Goal: Task Accomplishment & Management: Manage account settings

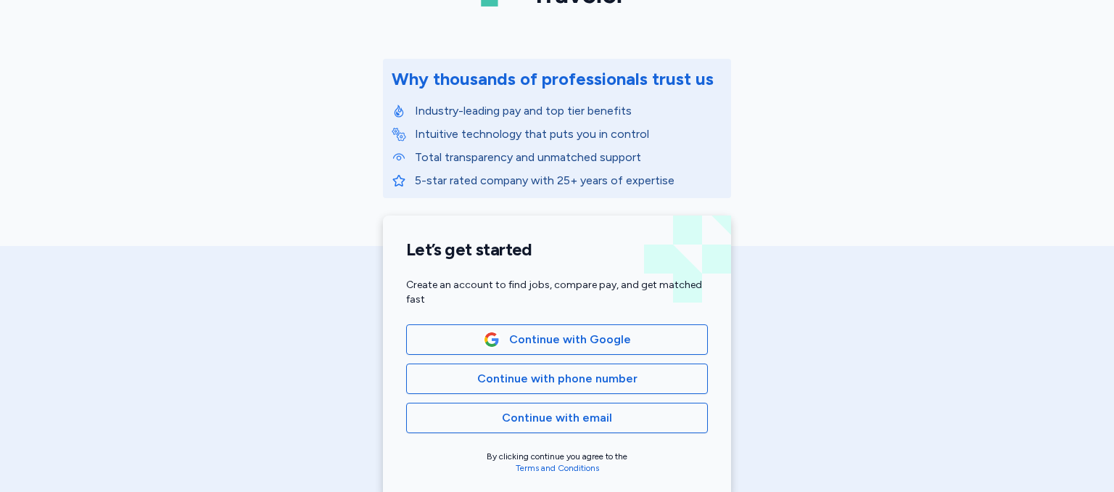
scroll to position [145, 0]
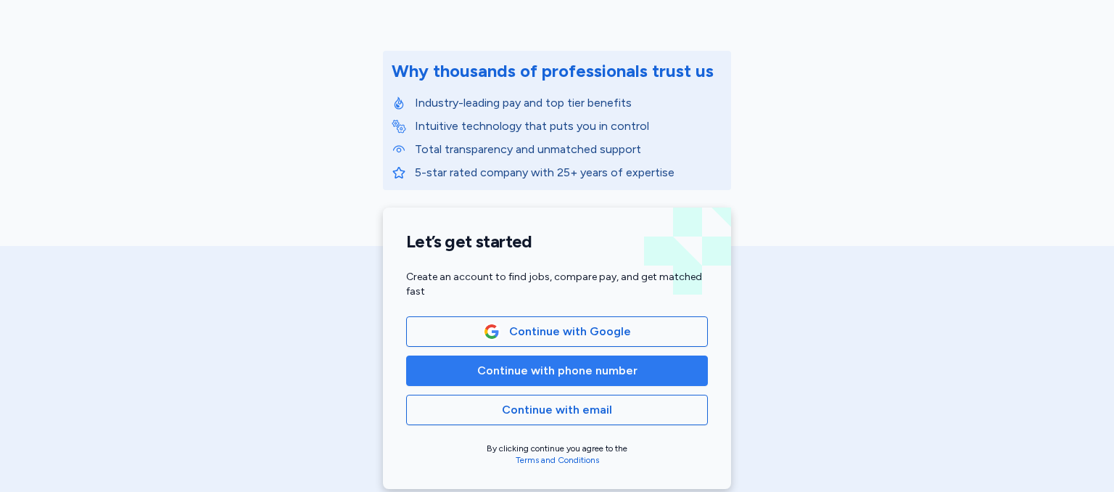
click at [549, 376] on span "Continue with phone number" at bounding box center [557, 370] width 160 height 17
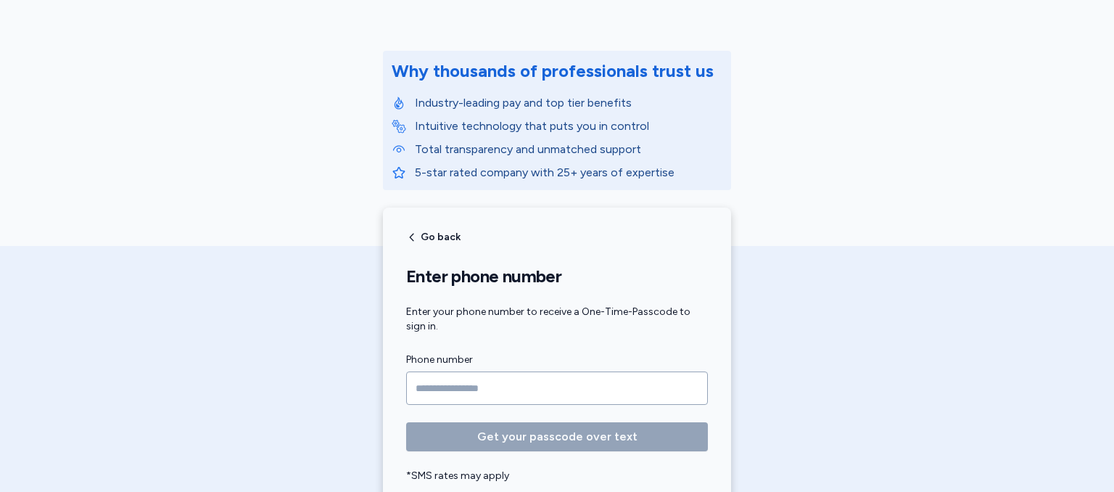
click at [531, 398] on input "Phone number" at bounding box center [557, 387] width 302 height 33
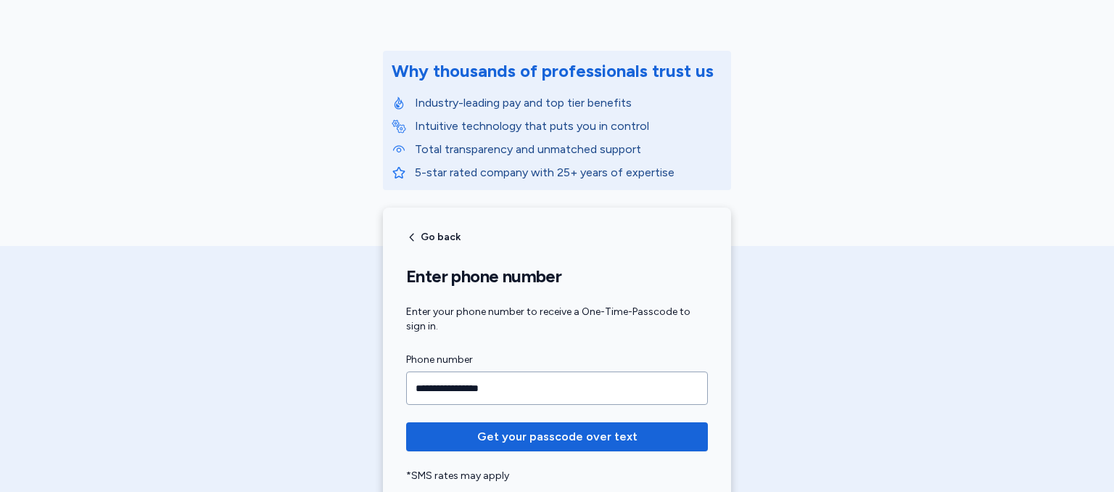
type input "**********"
click at [406, 422] on button "Get your passcode over text" at bounding box center [557, 436] width 302 height 29
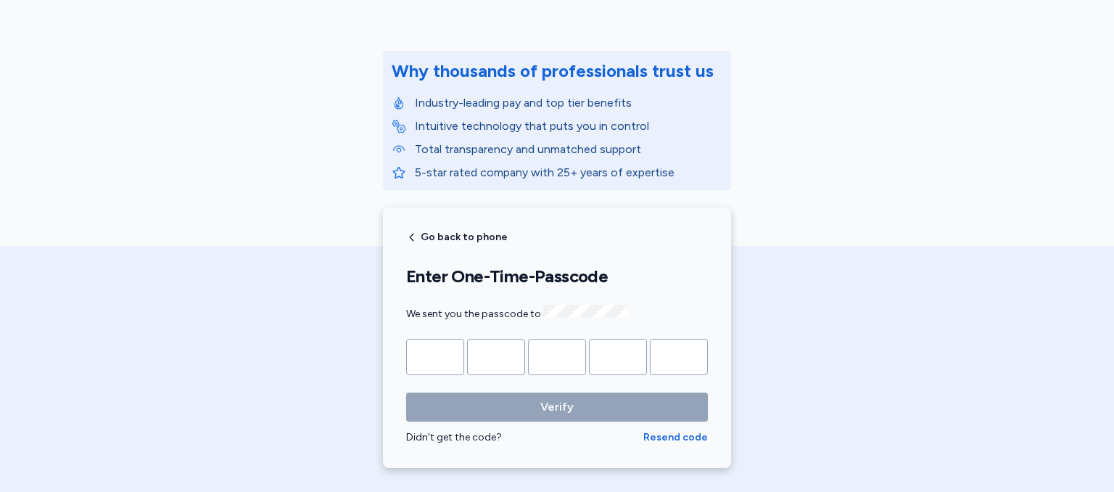
type input "*"
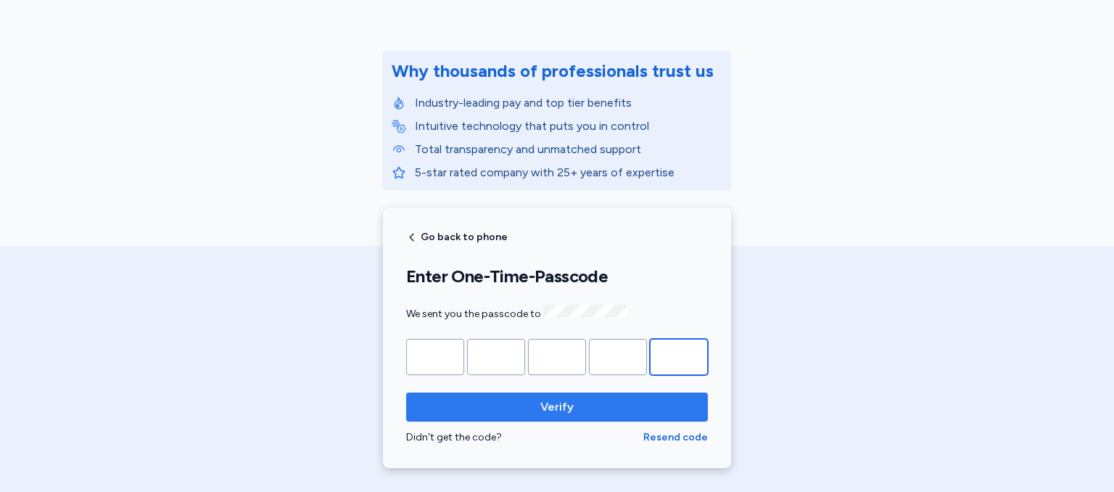
type input "*"
click at [565, 403] on span "Verify" at bounding box center [556, 406] width 33 height 17
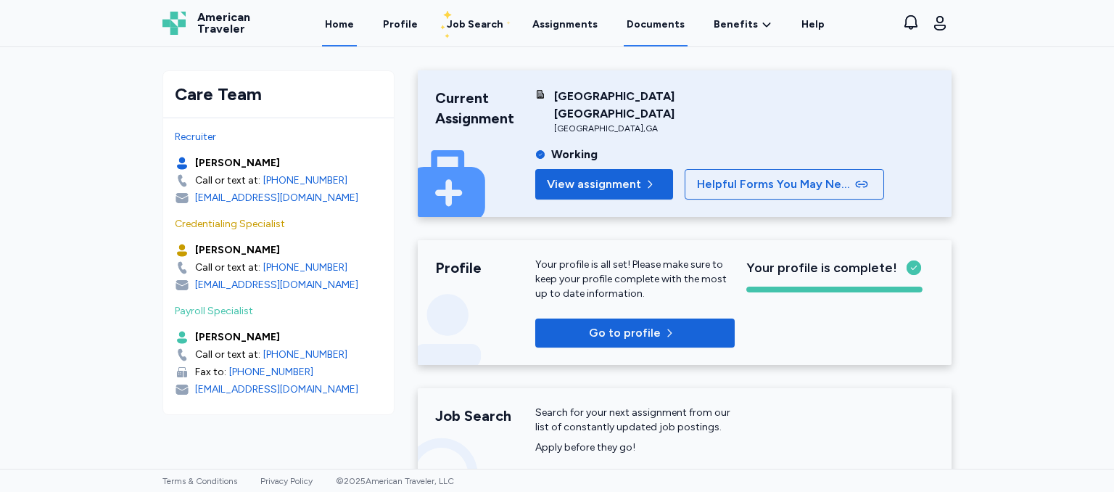
click at [653, 33] on link "Documents" at bounding box center [656, 23] width 64 height 45
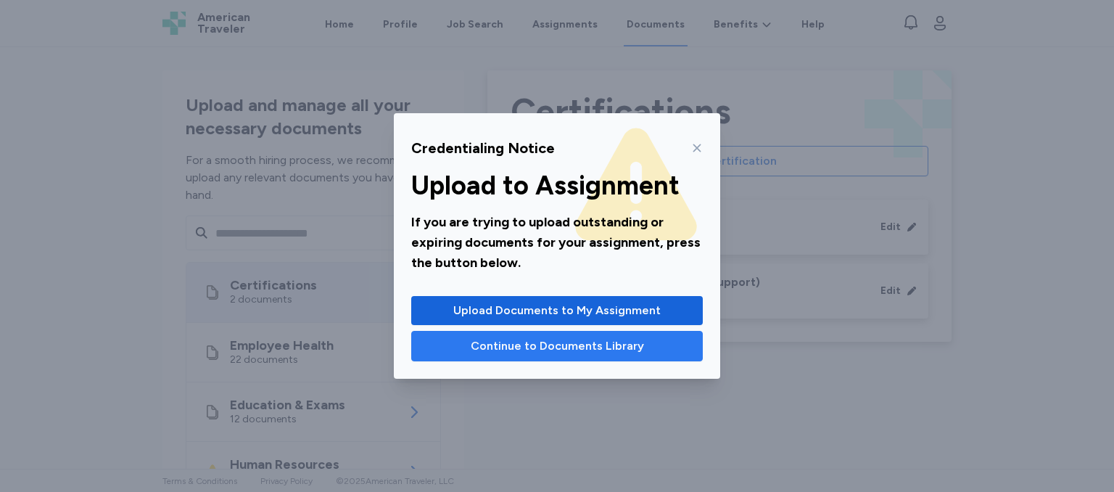
click at [525, 343] on span "Continue to Documents Library" at bounding box center [557, 345] width 173 height 17
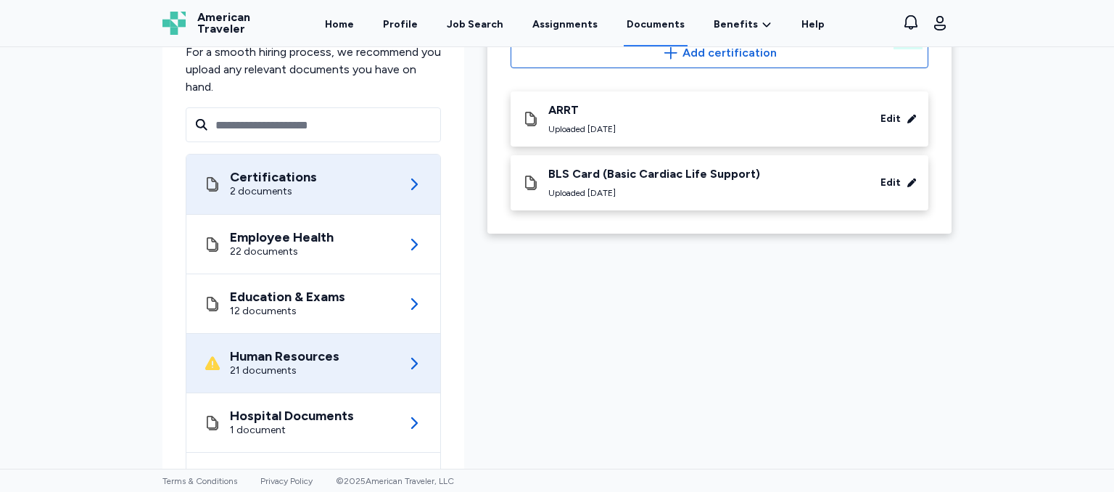
scroll to position [145, 0]
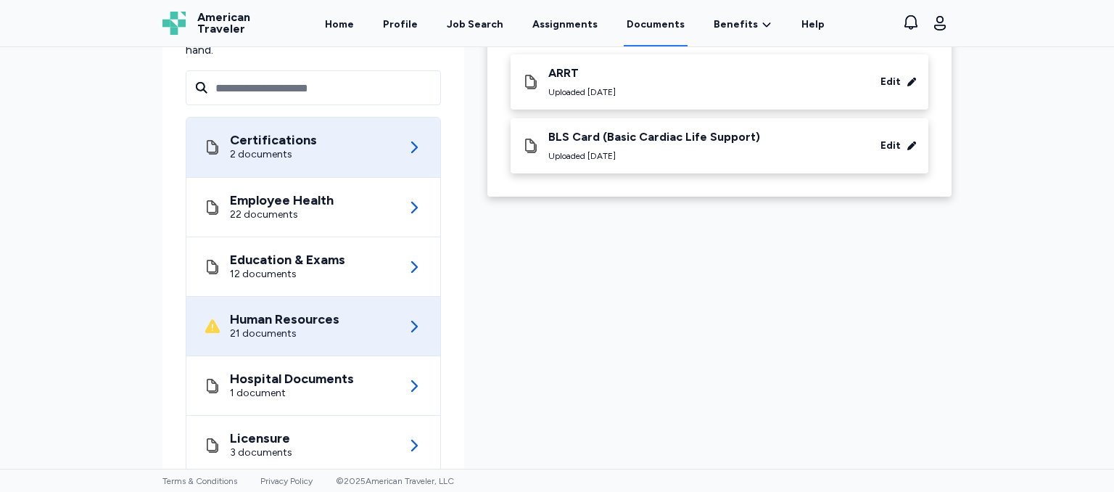
click at [253, 322] on div "Human Resources" at bounding box center [285, 319] width 110 height 15
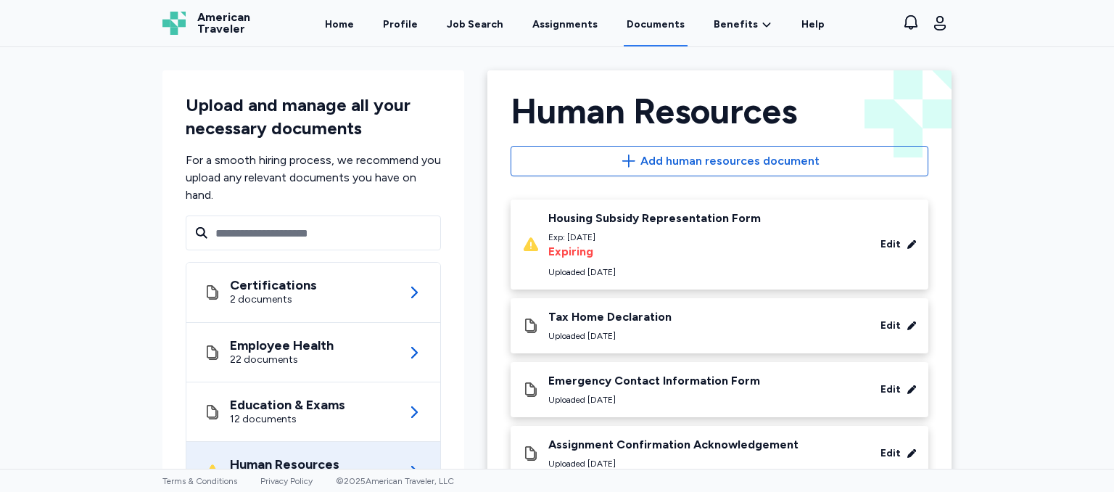
click at [717, 218] on div "Housing Subsidy Representation Form" at bounding box center [654, 218] width 213 height 15
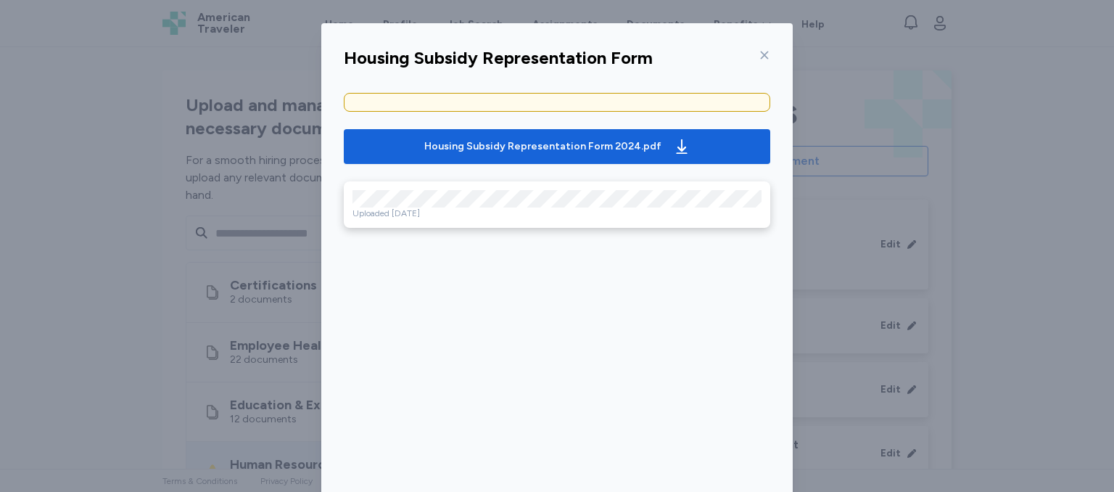
click at [759, 52] on icon at bounding box center [765, 55] width 12 height 12
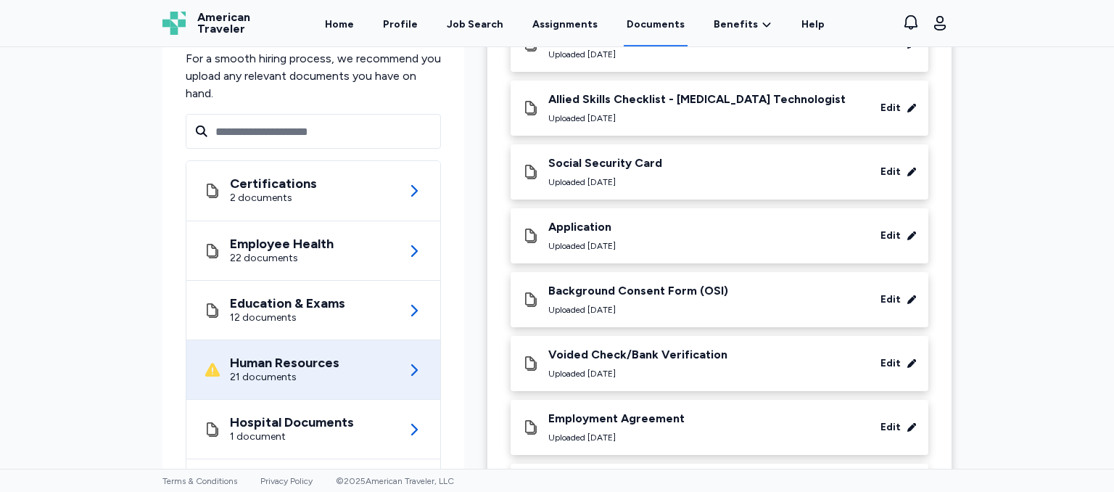
scroll to position [940, 0]
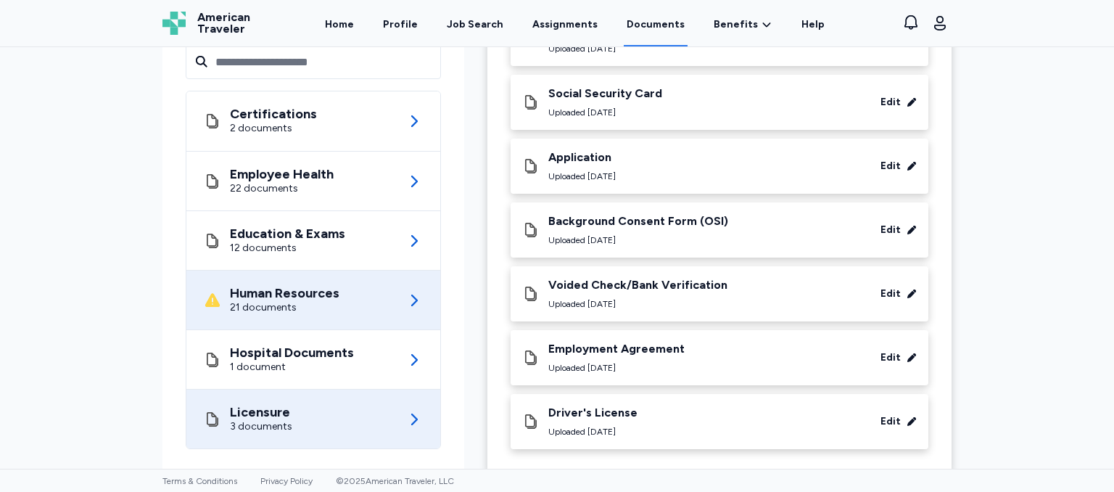
click at [287, 397] on div "Licensure 3 documents" at bounding box center [313, 418] width 219 height 59
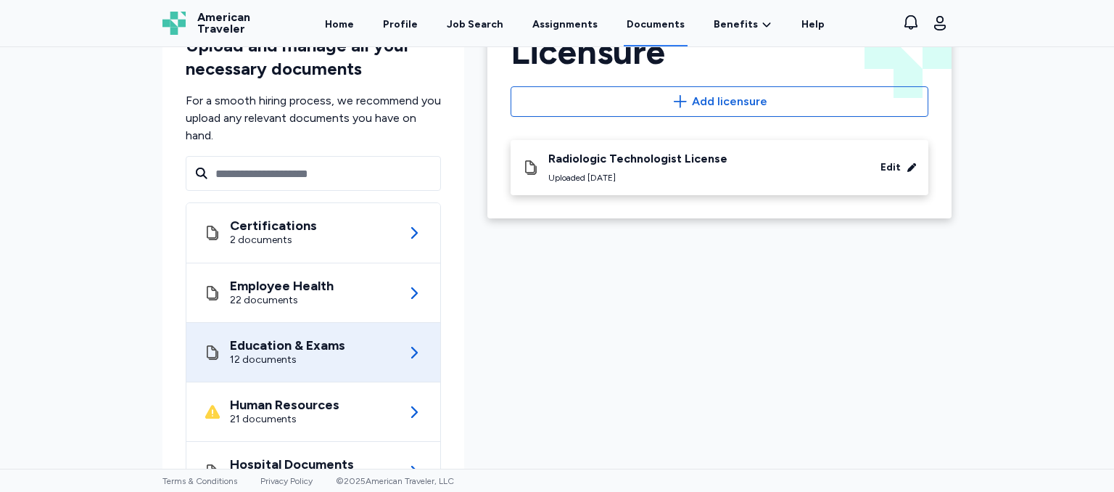
scroll to position [145, 0]
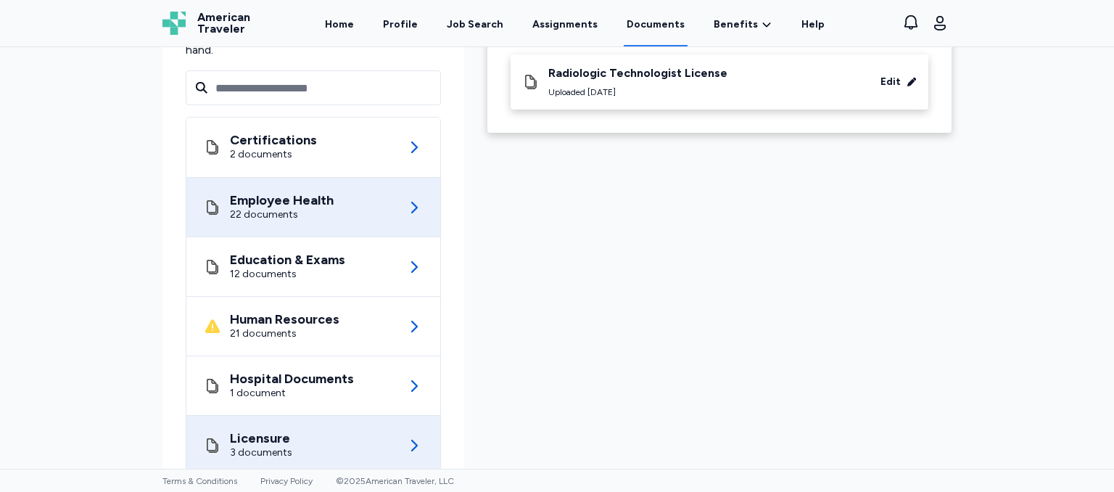
click at [289, 218] on div "22 documents" at bounding box center [282, 214] width 104 height 15
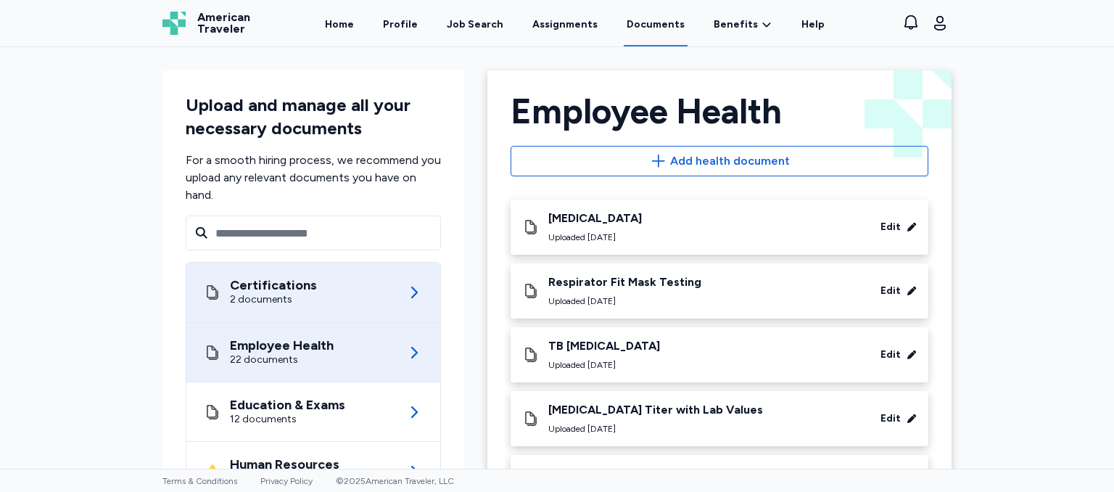
click at [291, 290] on div "Certifications" at bounding box center [273, 285] width 87 height 15
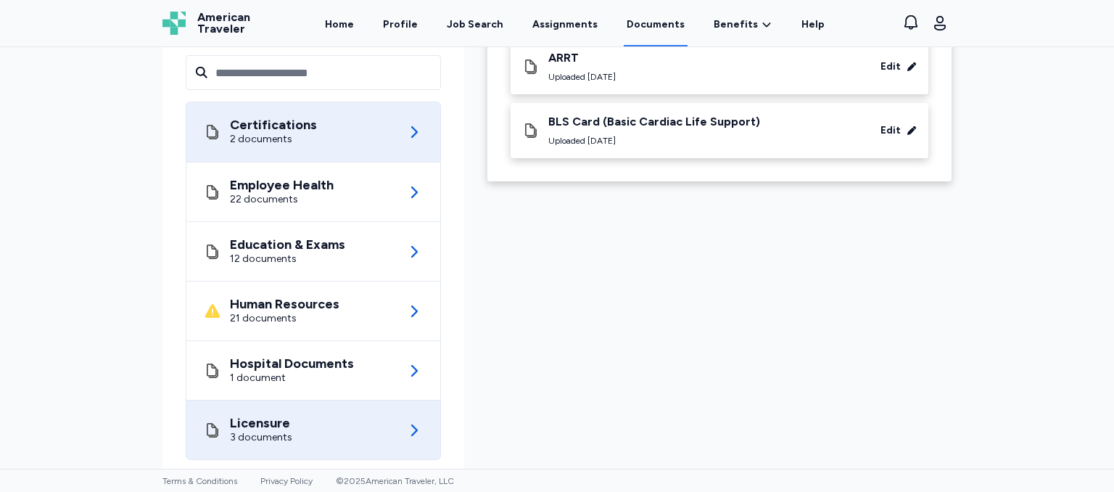
scroll to position [186, 0]
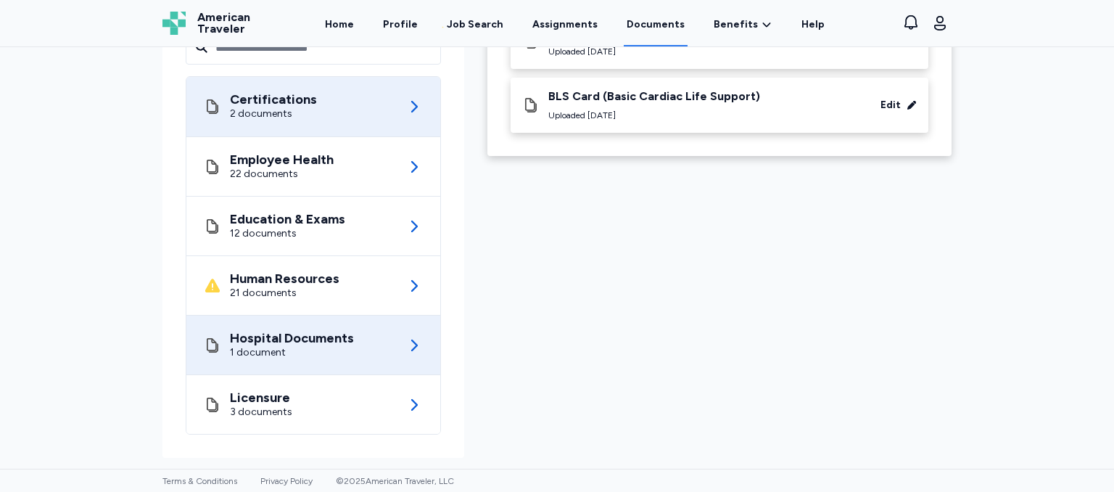
click at [294, 339] on div "Hospital Documents" at bounding box center [292, 338] width 124 height 15
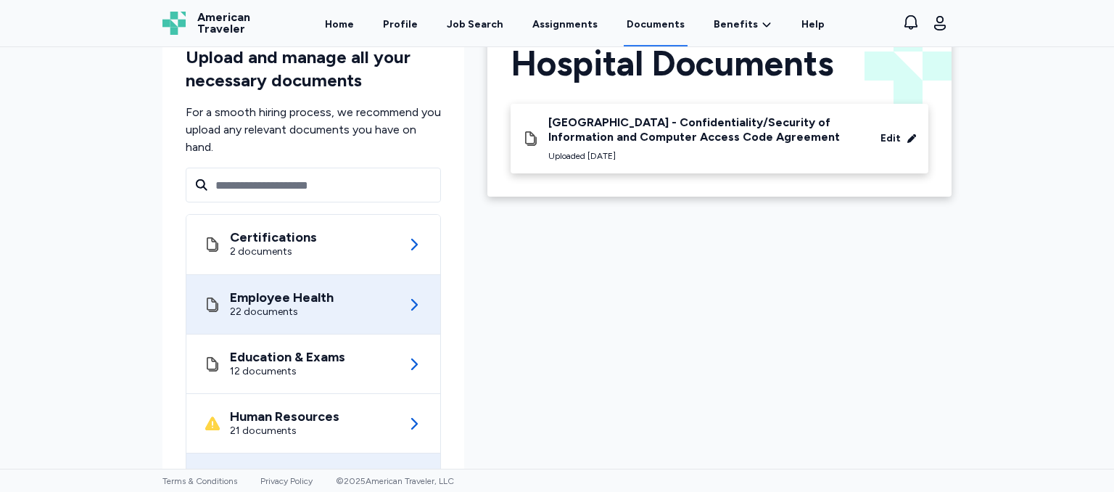
scroll to position [73, 0]
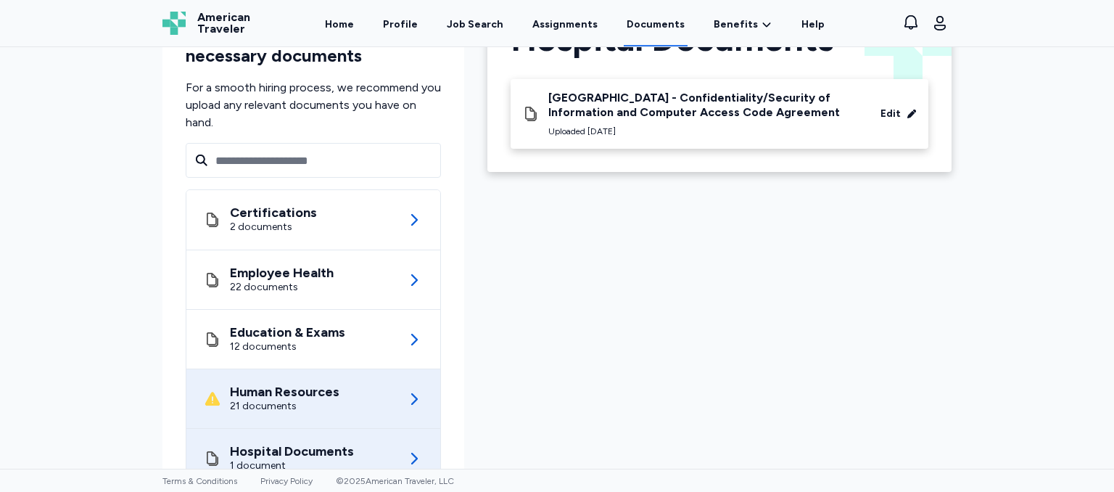
click at [290, 393] on div "Human Resources" at bounding box center [285, 391] width 110 height 15
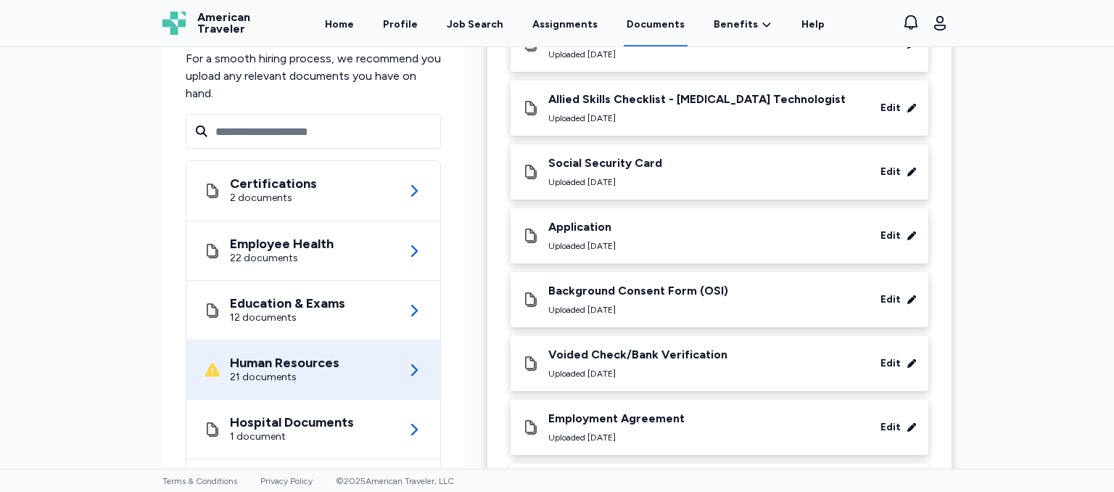
scroll to position [940, 0]
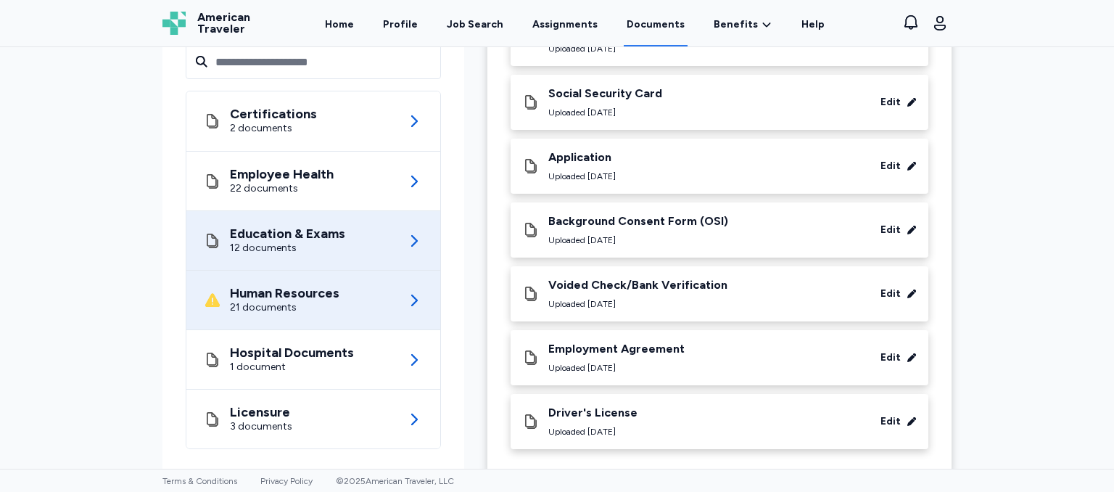
click at [260, 241] on div "12 documents" at bounding box center [287, 248] width 115 height 15
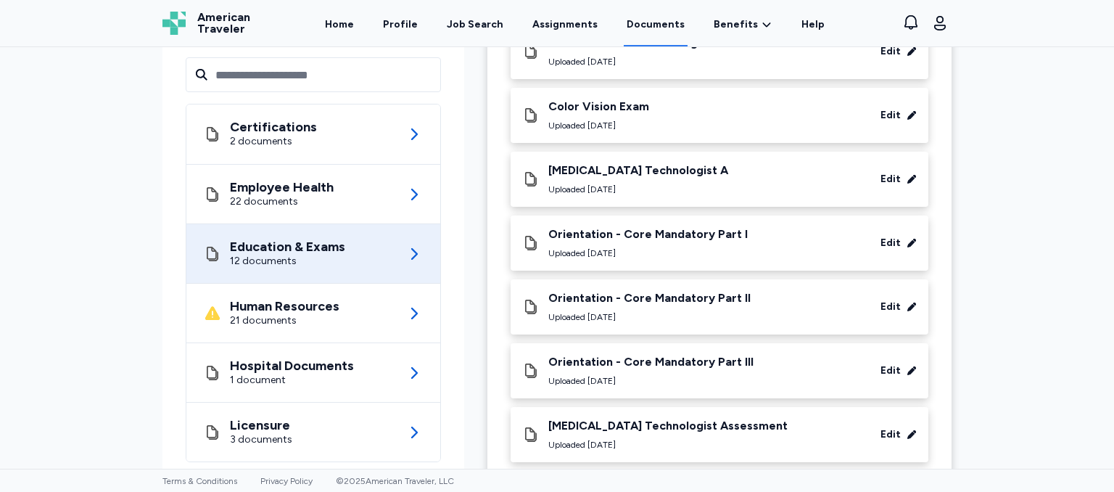
scroll to position [537, 0]
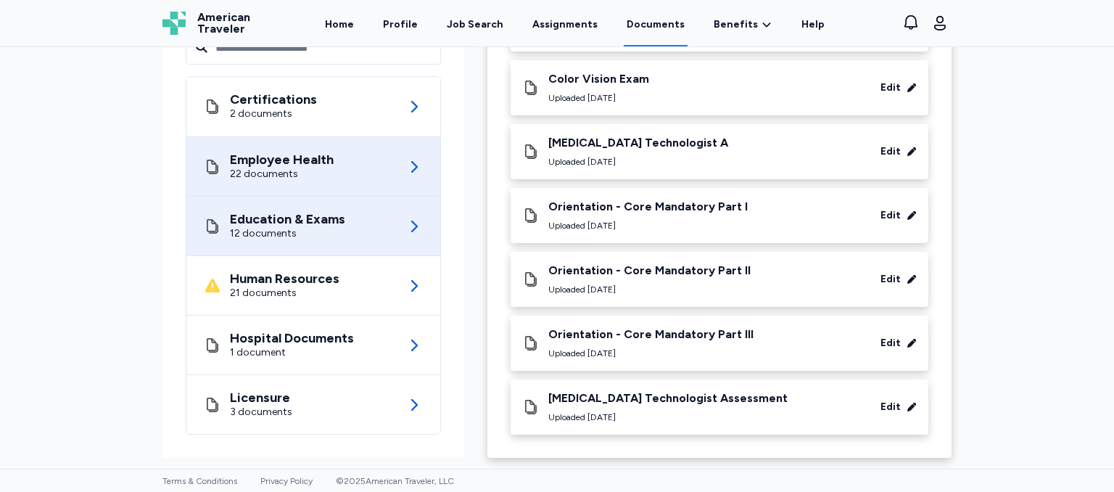
click at [330, 169] on div "Employee Health 22 documents" at bounding box center [313, 166] width 219 height 59
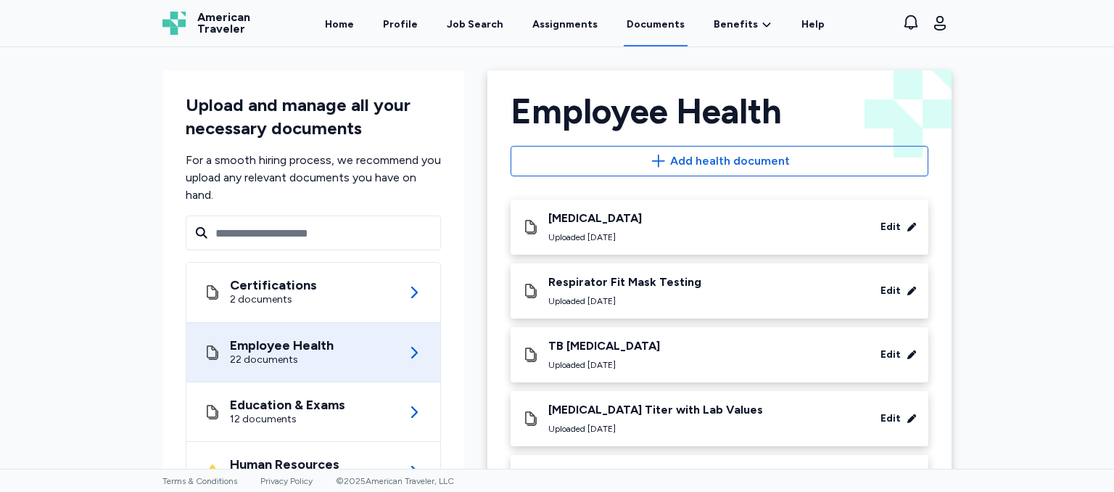
click at [627, 273] on div "Respirator Fit Mask Testing Uploaded [DATE] Edit" at bounding box center [720, 290] width 418 height 55
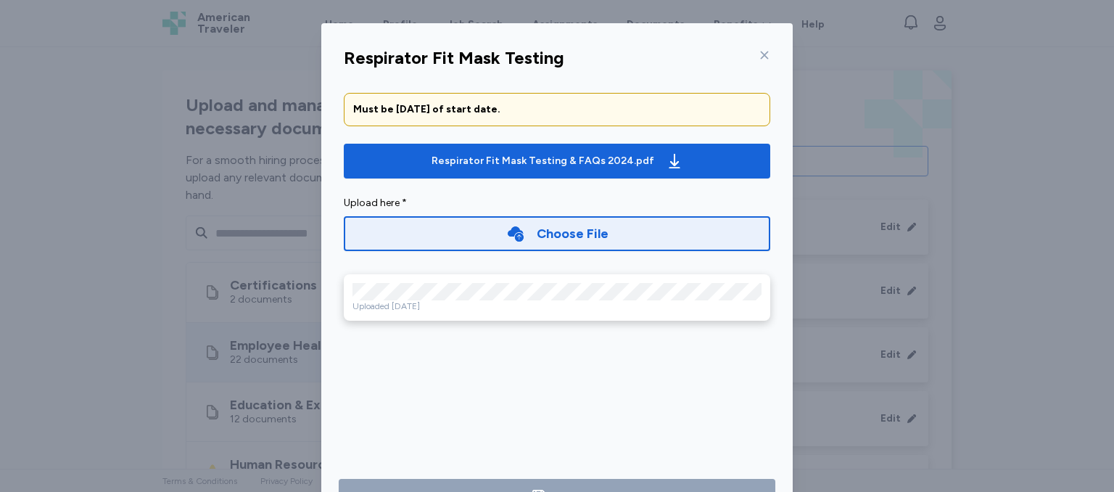
click at [759, 54] on icon at bounding box center [765, 55] width 12 height 12
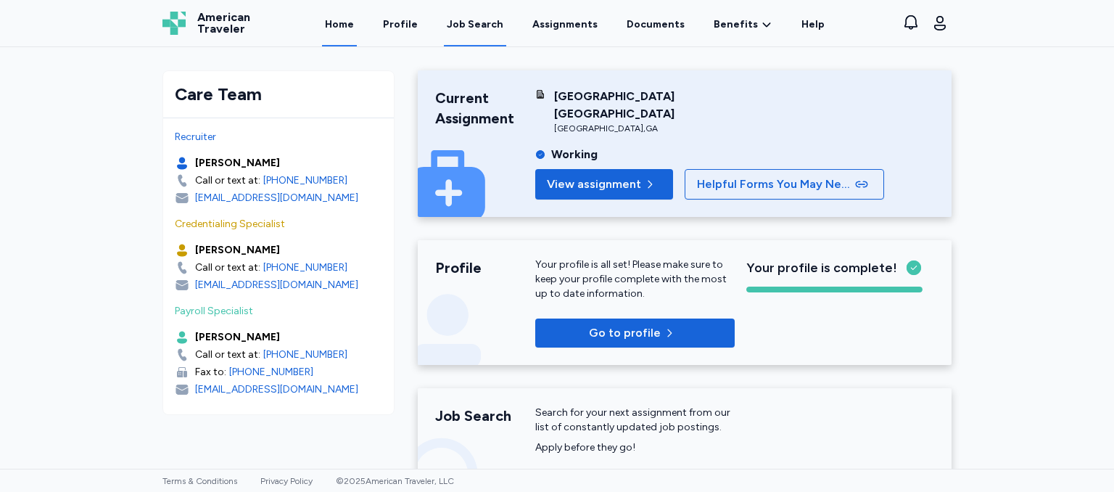
click at [464, 27] on div "Job Search" at bounding box center [475, 24] width 57 height 15
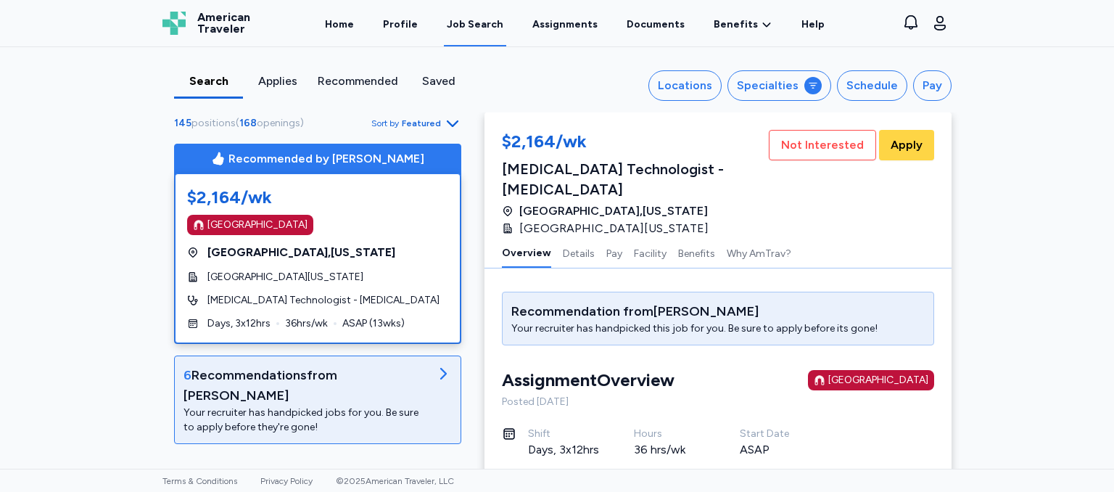
click at [334, 405] on div "Your recruiter has handpicked jobs for you. Be sure to apply before they're gon…" at bounding box center [305, 419] width 245 height 29
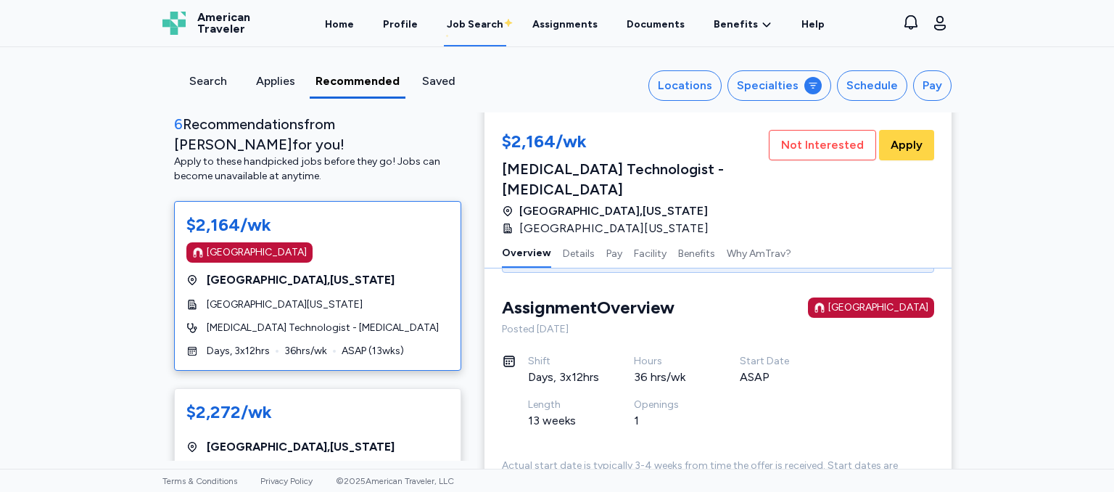
click at [467, 23] on div "Job Search" at bounding box center [475, 24] width 57 height 15
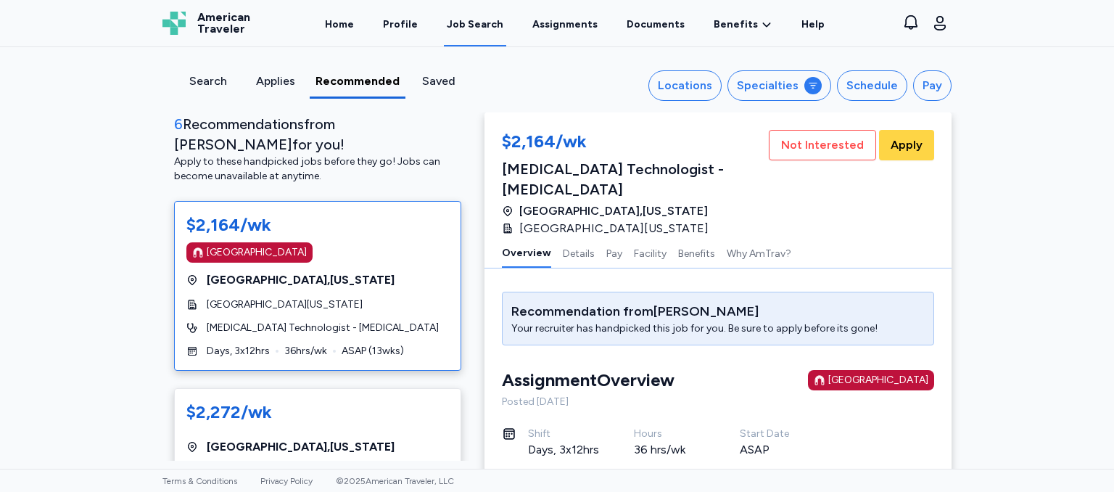
click at [197, 84] on div "Search" at bounding box center [208, 81] width 56 height 17
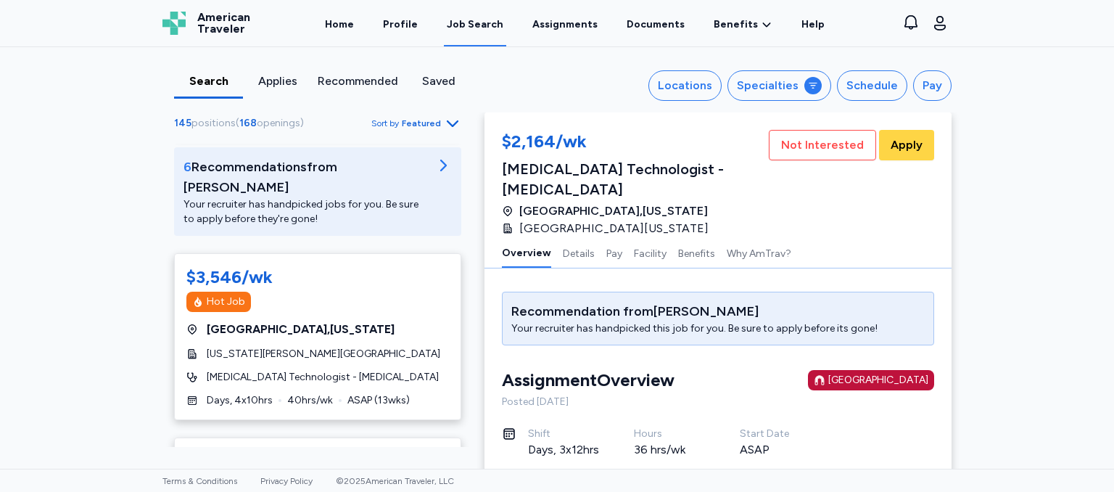
scroll to position [227, 0]
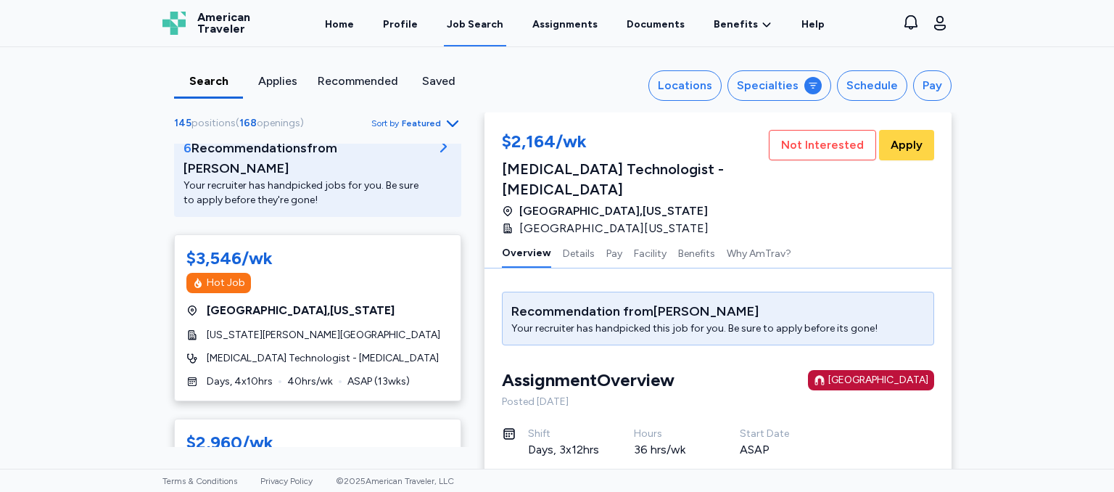
click at [472, 433] on div "145 positions ( 168 openings ) Sort by Featured Recommended by Rachel $2,164/wk…" at bounding box center [318, 280] width 334 height 333
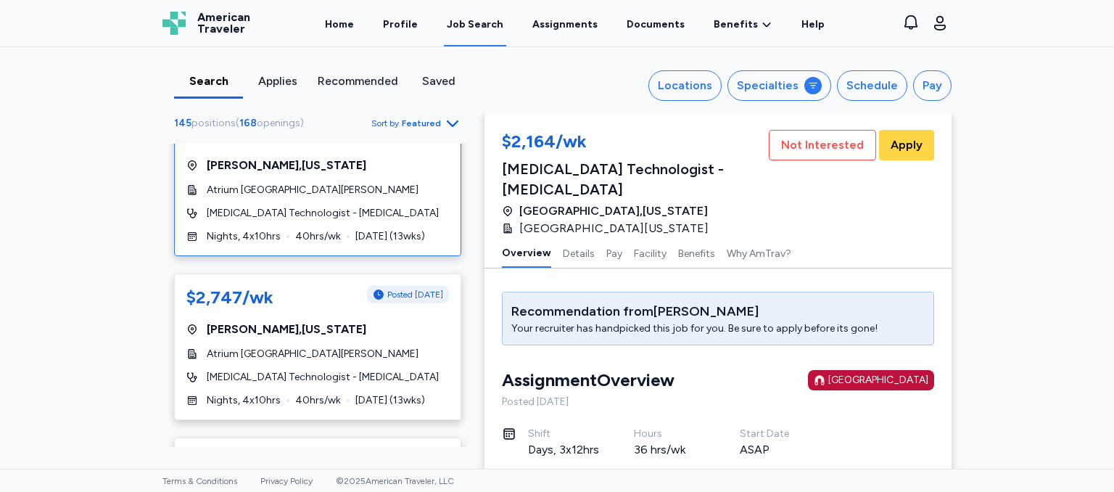
scroll to position [8224, 0]
